Goal: Task Accomplishment & Management: Use online tool/utility

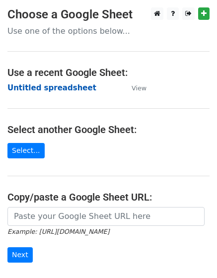
click at [61, 87] on strong "Untitled spreadsheet" at bounding box center [51, 87] width 89 height 9
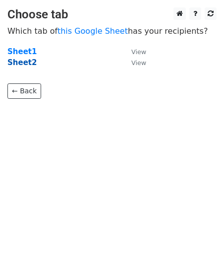
click at [22, 60] on strong "Sheet2" at bounding box center [21, 62] width 29 height 9
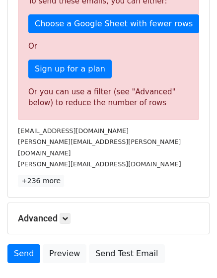
scroll to position [361, 0]
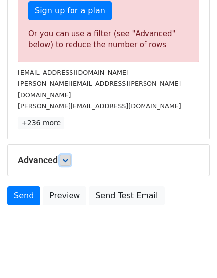
click at [69, 155] on link at bounding box center [64, 160] width 11 height 11
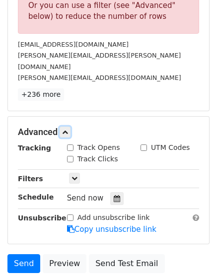
scroll to position [456, 0]
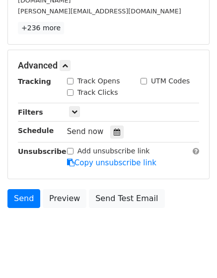
click at [68, 78] on input "Track Opens" at bounding box center [70, 81] width 6 height 6
checkbox input "true"
click at [70, 87] on div "Track Clicks" at bounding box center [95, 93] width 73 height 12
